Goal: Transaction & Acquisition: Obtain resource

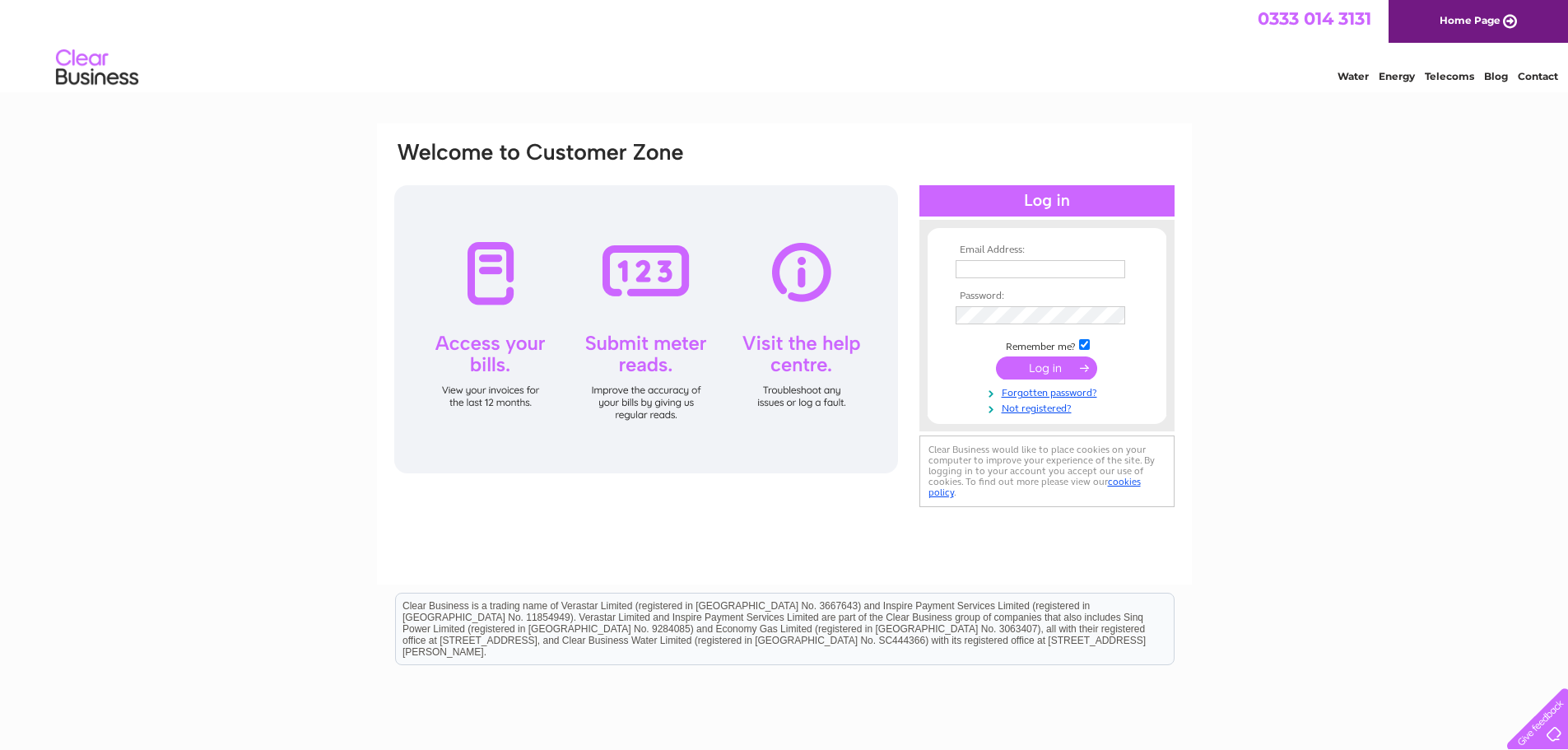
type input "[EMAIL_ADDRESS][DOMAIN_NAME]"
click at [1052, 366] on input "submit" at bounding box center [1046, 368] width 101 height 23
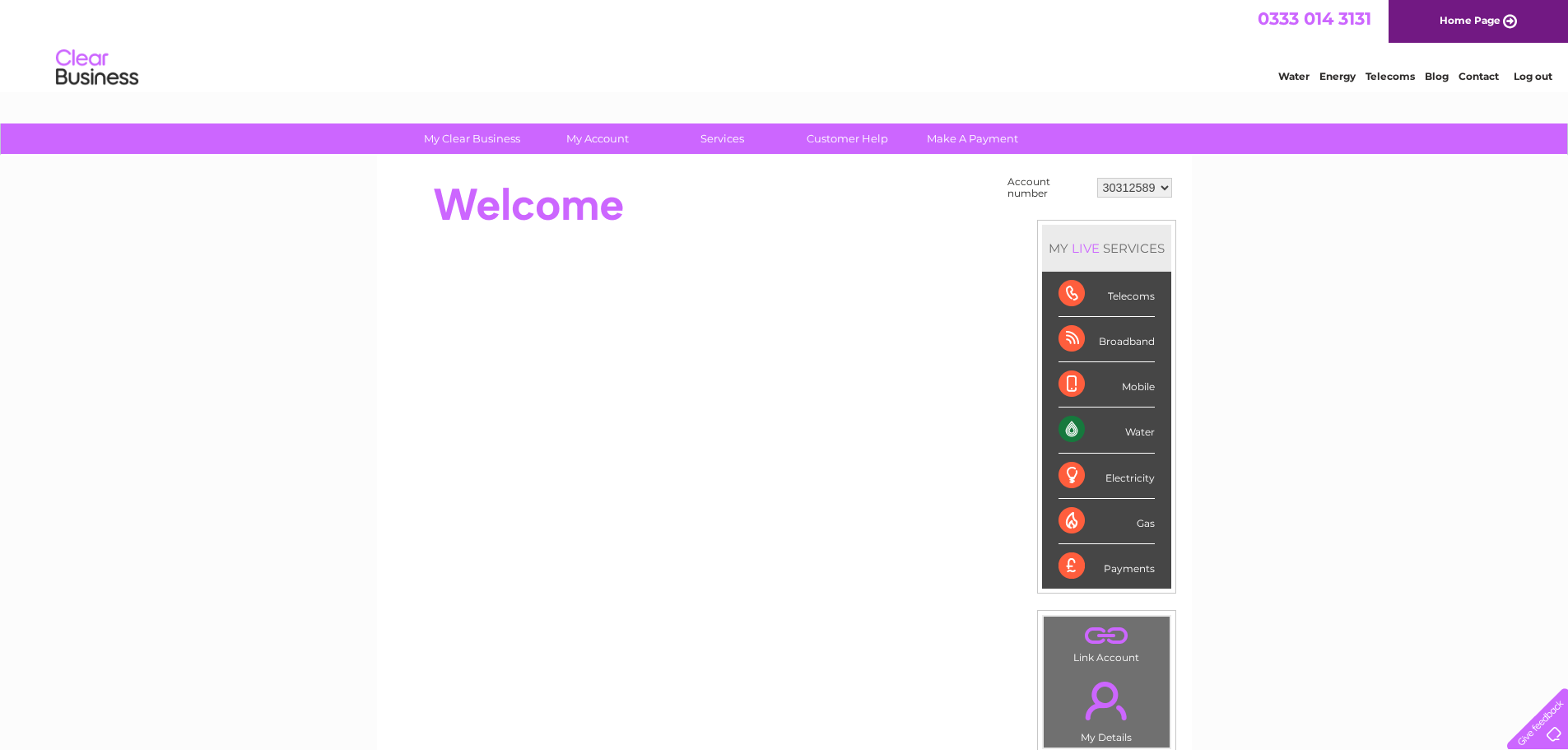
click at [1165, 185] on select "30312589" at bounding box center [1134, 188] width 75 height 20
click at [1141, 184] on select "30312589" at bounding box center [1134, 188] width 75 height 20
click at [1534, 72] on link "Log out" at bounding box center [1532, 76] width 38 height 12
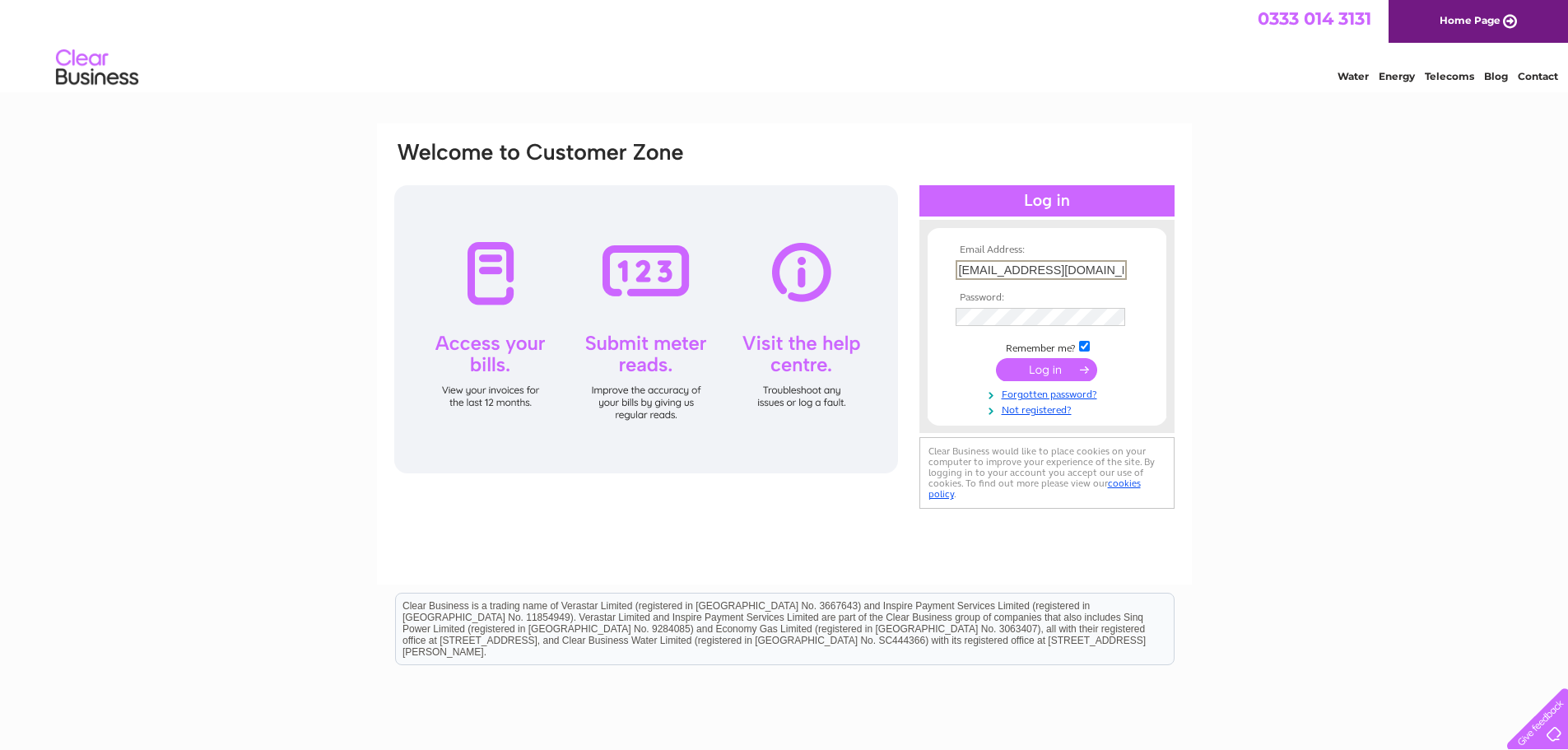
click at [1105, 271] on input "accountsupport@inenco.com" at bounding box center [1041, 270] width 171 height 20
type input "[EMAIL_ADDRESS][DOMAIN_NAME]"
click at [1060, 371] on input "submit" at bounding box center [1046, 368] width 101 height 23
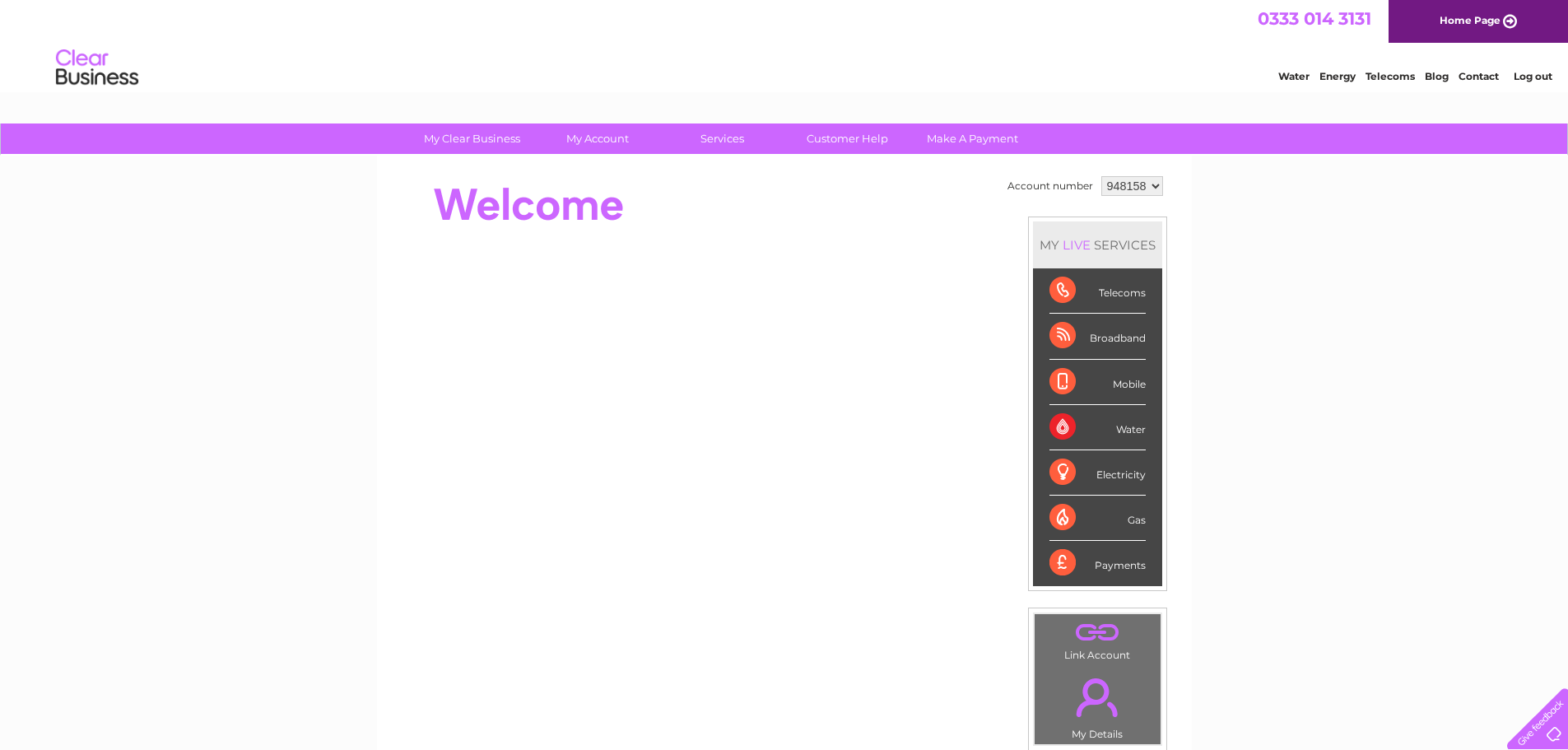
click at [1159, 186] on select "948158" at bounding box center [1131, 186] width 62 height 20
click at [1547, 72] on link "Log out" at bounding box center [1532, 76] width 38 height 12
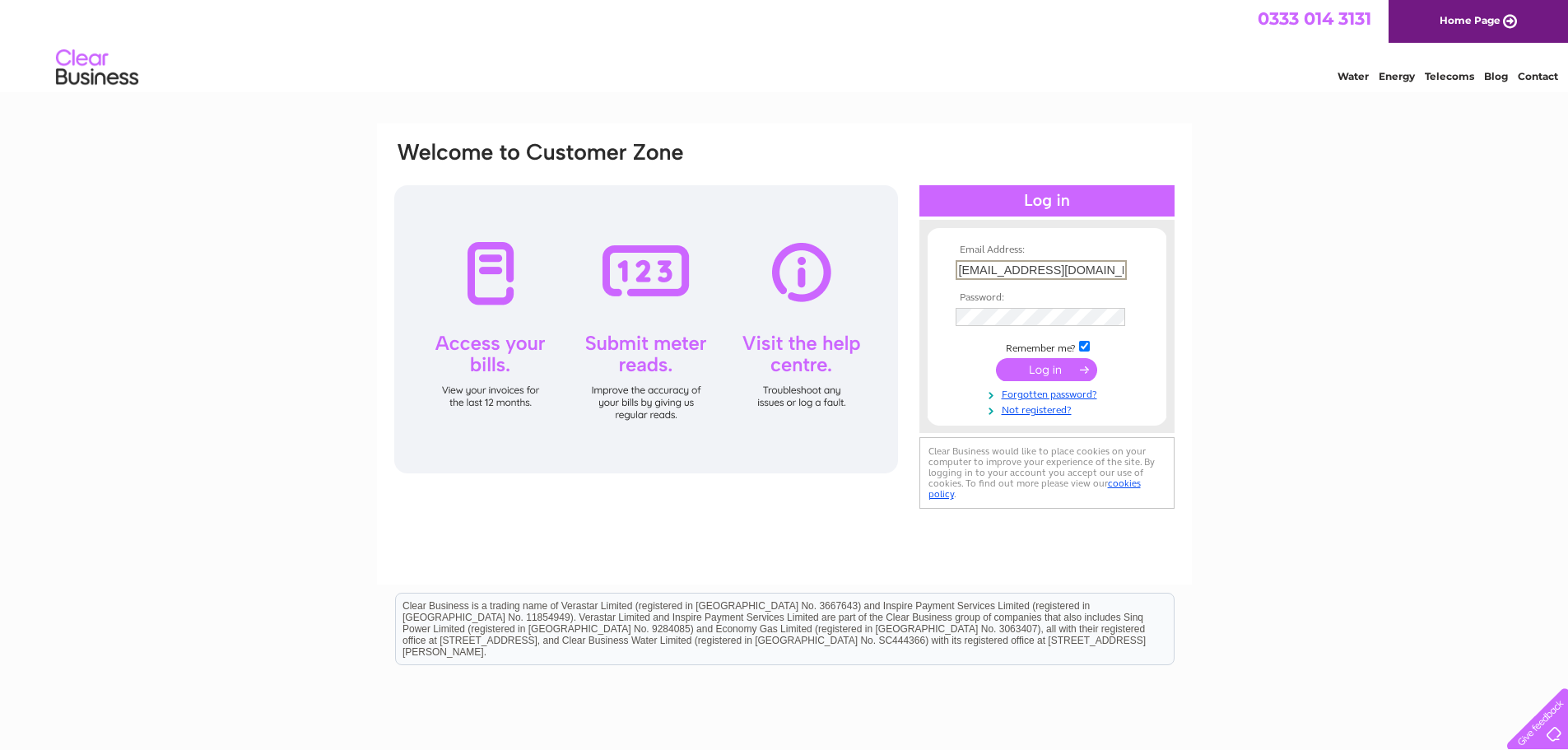
click at [1119, 263] on input "[EMAIL_ADDRESS][DOMAIN_NAME]" at bounding box center [1041, 270] width 171 height 20
type input "[EMAIL_ADDRESS][DOMAIN_NAME]"
click at [1042, 365] on input "submit" at bounding box center [1046, 368] width 101 height 23
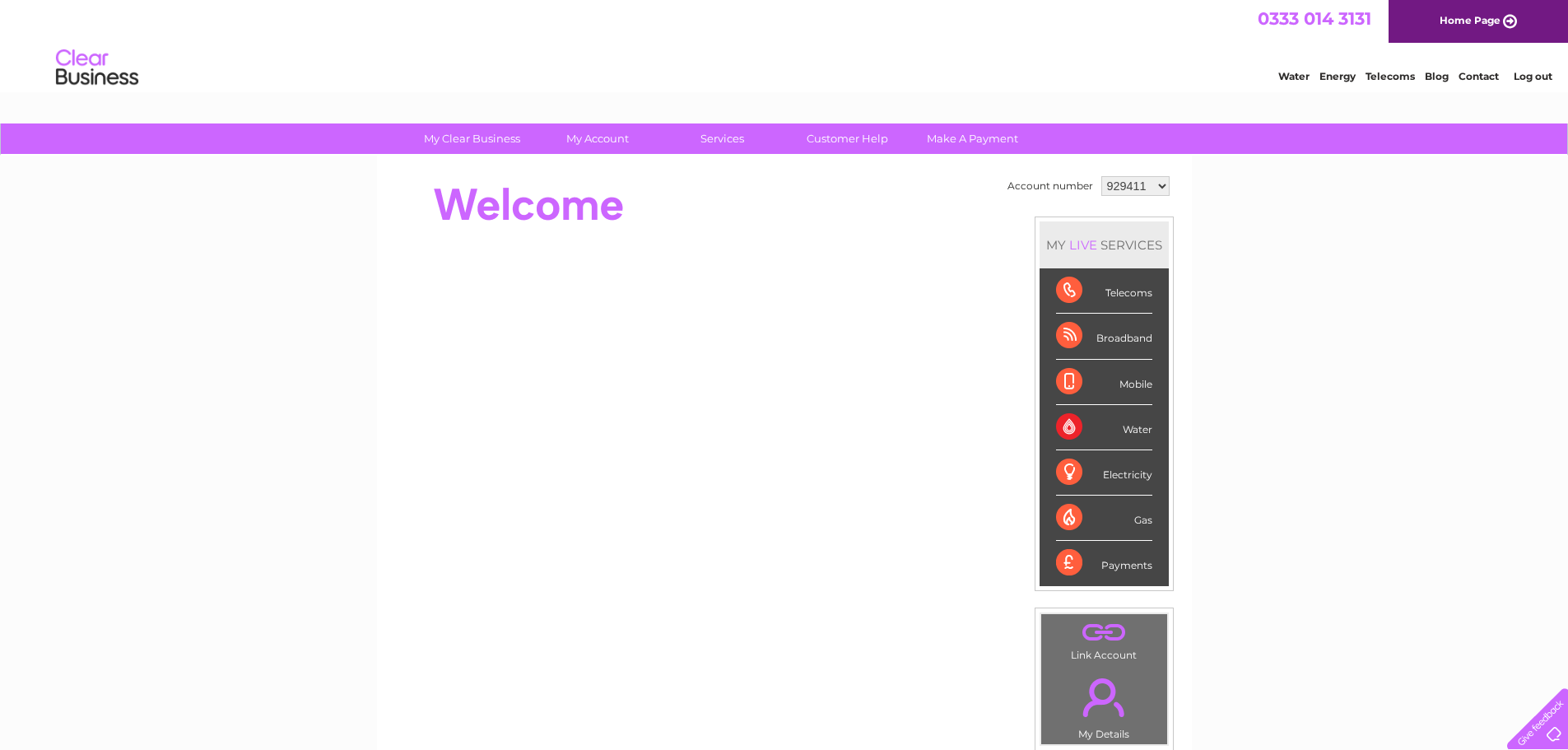
click at [1127, 184] on select "929411 1117288" at bounding box center [1135, 186] width 68 height 20
select select "1117288"
click at [1101, 176] on select "929411 1117288" at bounding box center [1135, 186] width 68 height 20
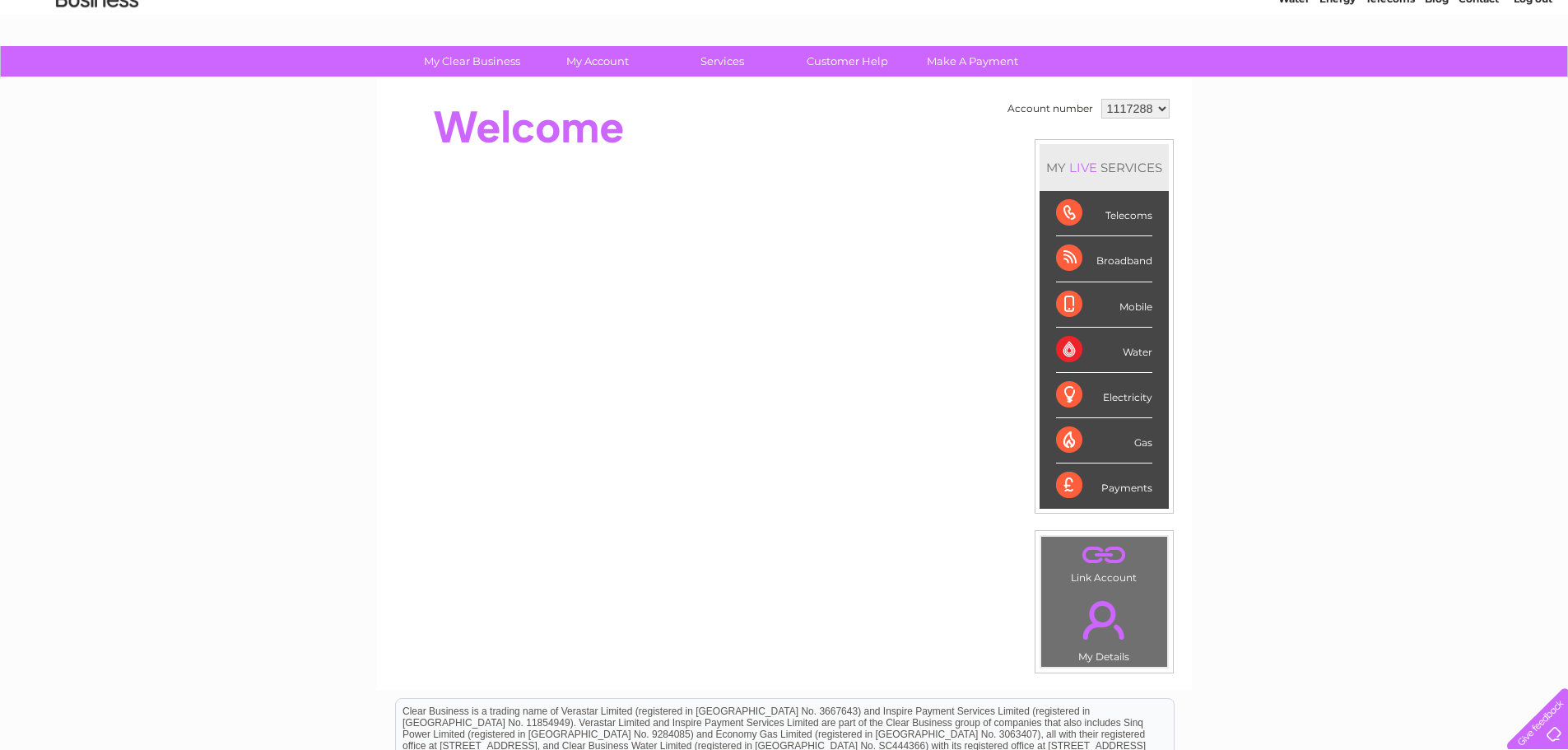
scroll to position [64, 0]
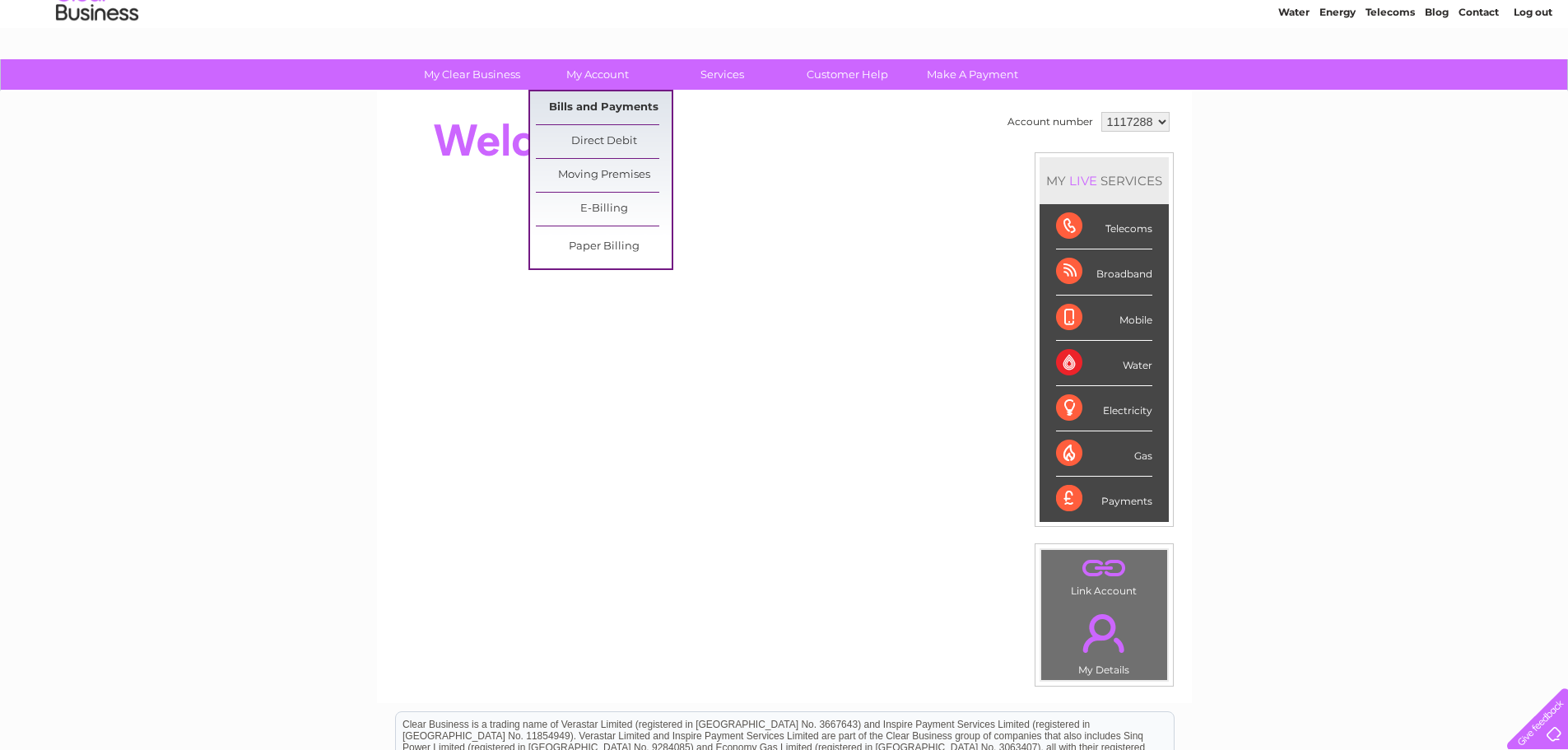
click at [592, 107] on link "Bills and Payments" at bounding box center [604, 107] width 136 height 33
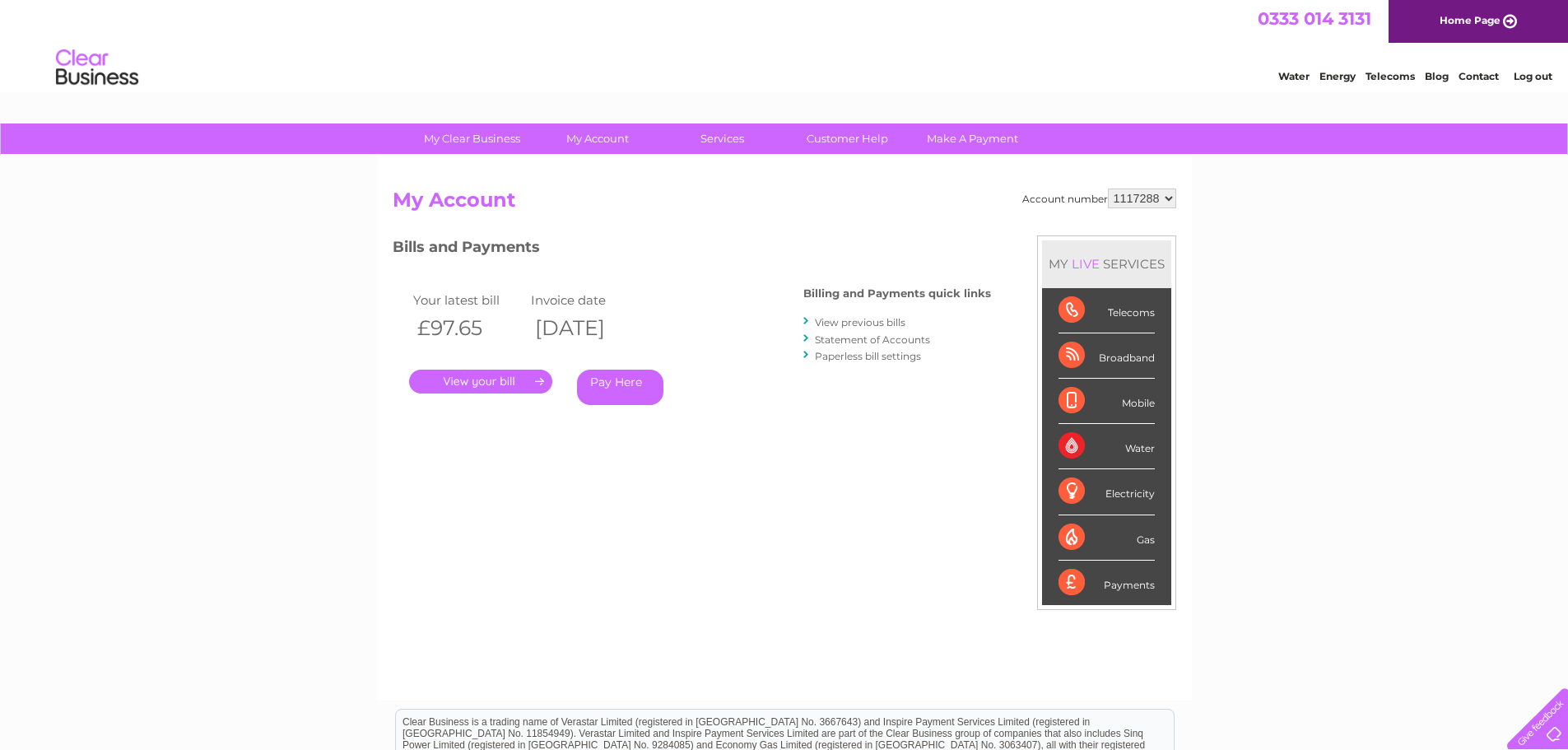
click at [488, 380] on link "." at bounding box center [480, 381] width 143 height 24
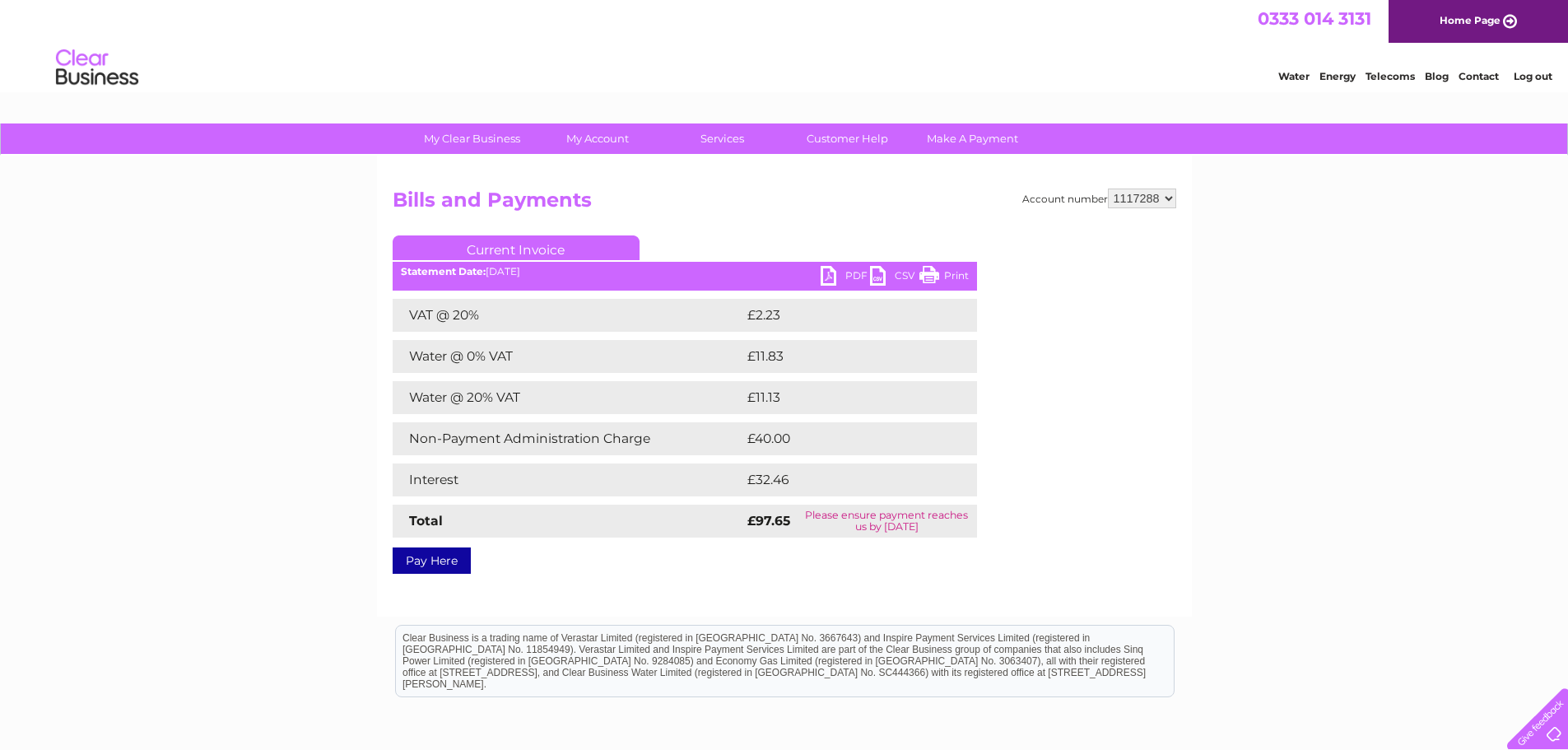
click at [836, 271] on link "PDF" at bounding box center [845, 278] width 49 height 24
